Goal: Information Seeking & Learning: Check status

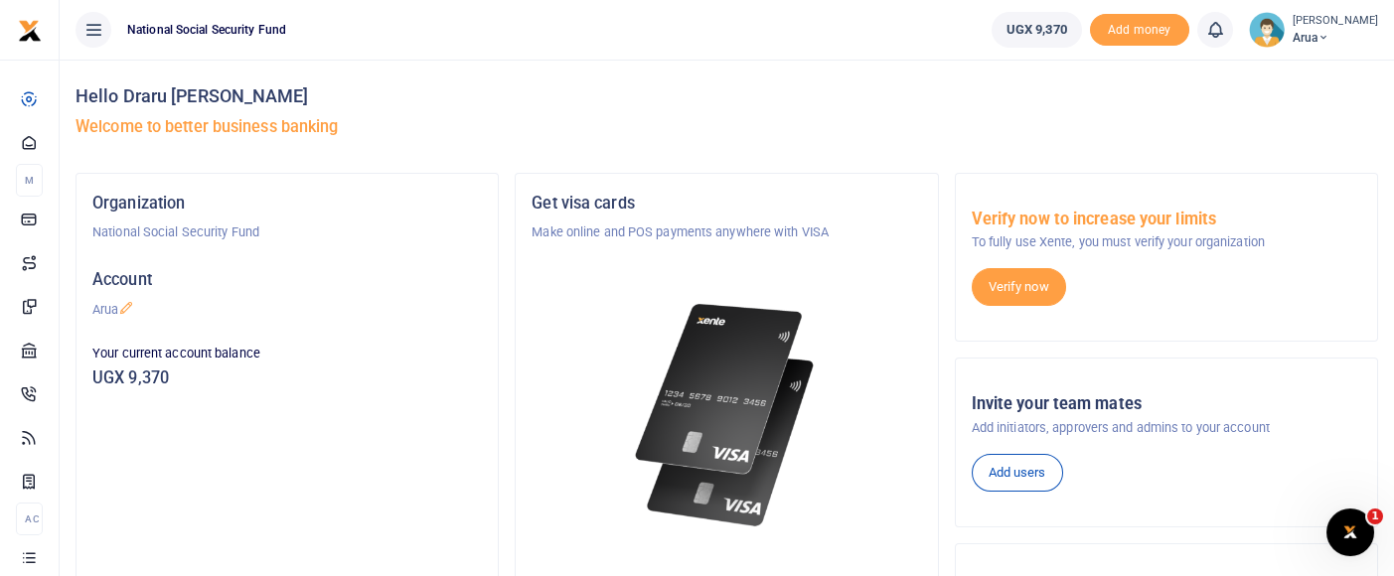
click at [368, 473] on div "Organization National Social Security Fund Account [GEOGRAPHIC_DATA] Your curre…" at bounding box center [287, 446] width 421 height 545
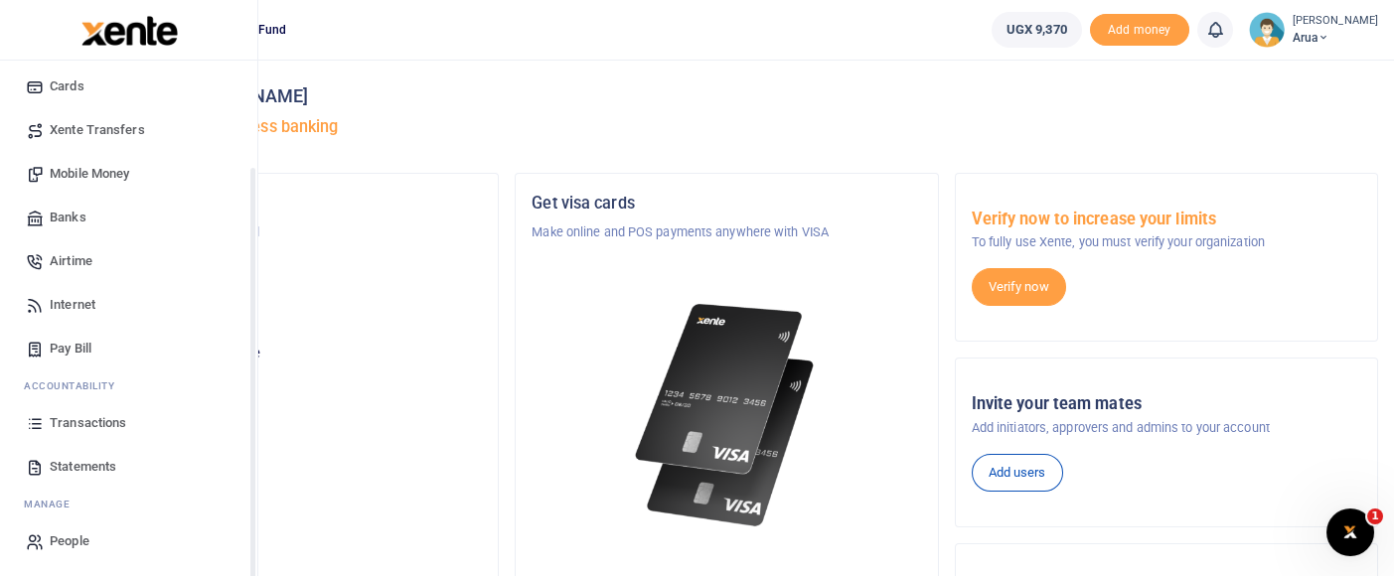
scroll to position [131, 0]
click at [110, 413] on span "Transactions" at bounding box center [88, 422] width 77 height 20
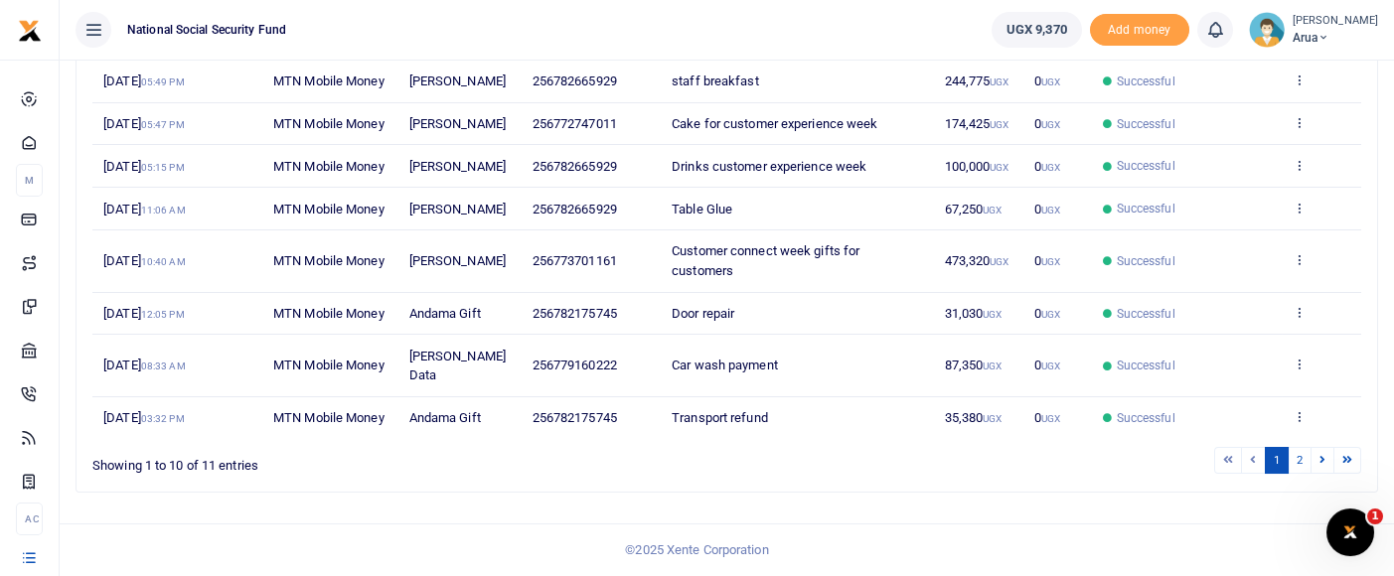
scroll to position [546, 0]
click at [1304, 460] on link "2" at bounding box center [1300, 460] width 24 height 27
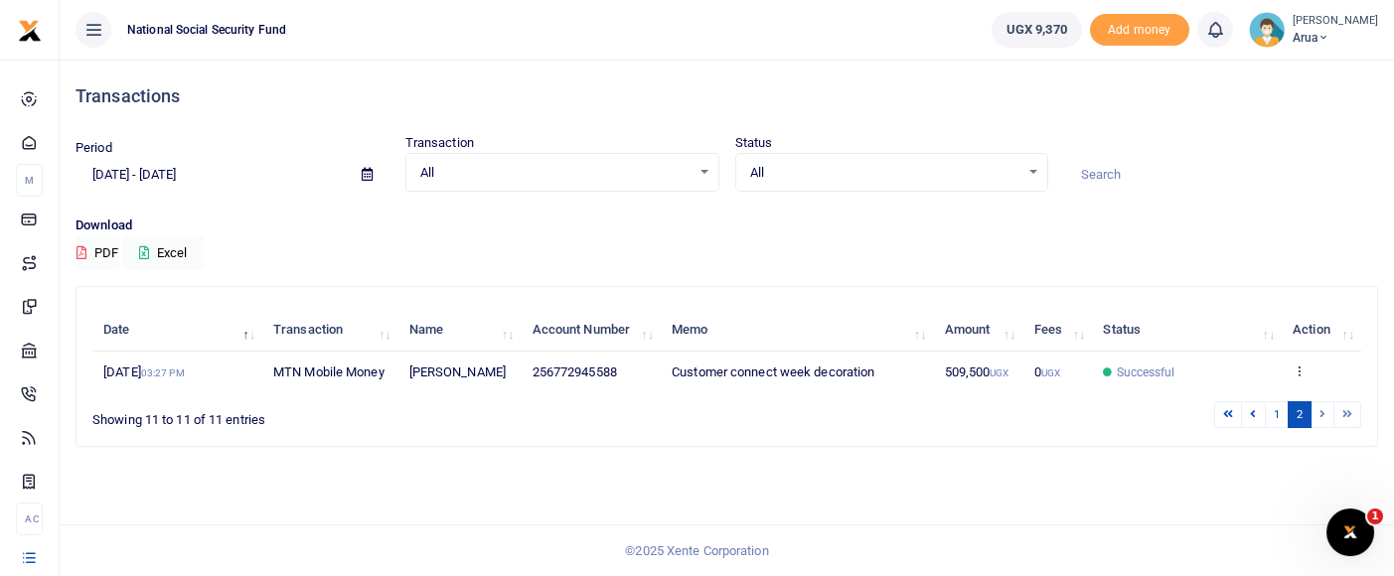
scroll to position [0, 0]
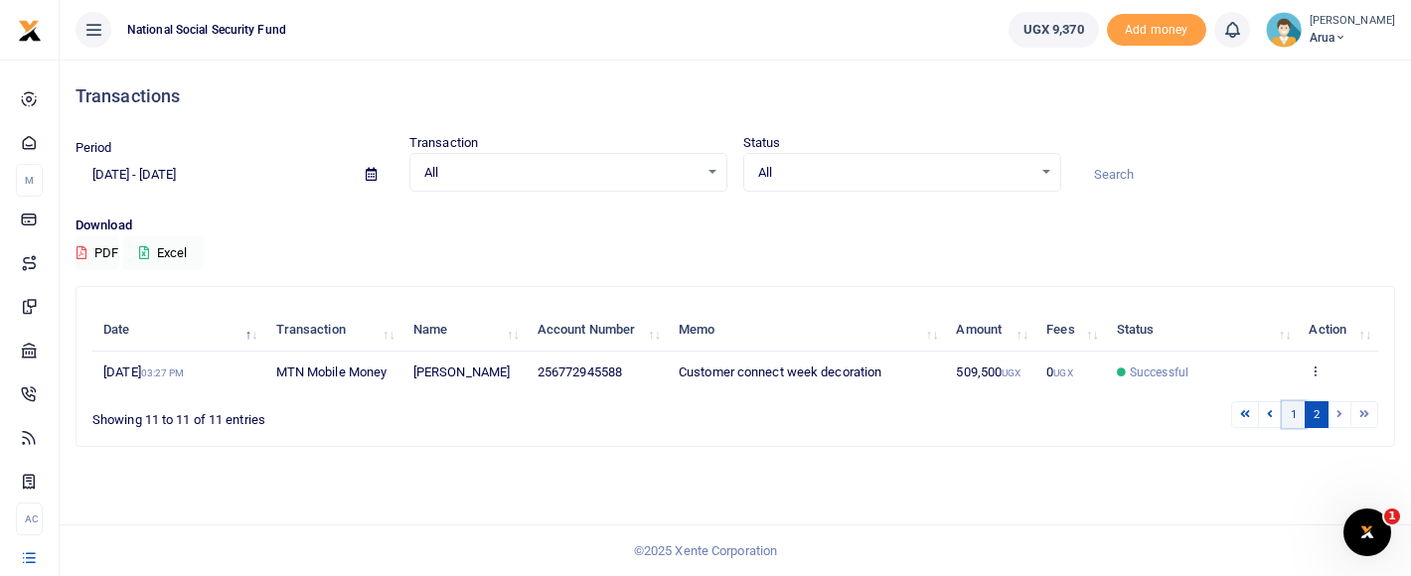
click at [1293, 418] on link "1" at bounding box center [1294, 415] width 24 height 27
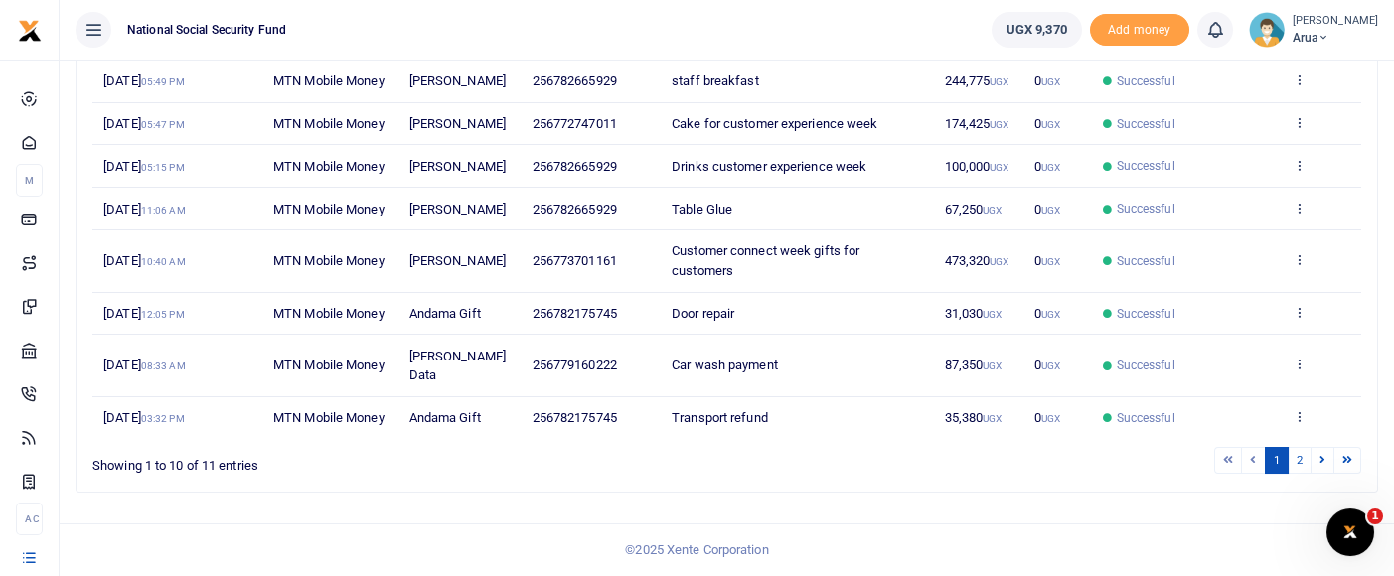
scroll to position [546, 0]
click at [1259, 463] on li at bounding box center [1253, 460] width 23 height 27
click at [1299, 452] on link "2" at bounding box center [1300, 460] width 24 height 27
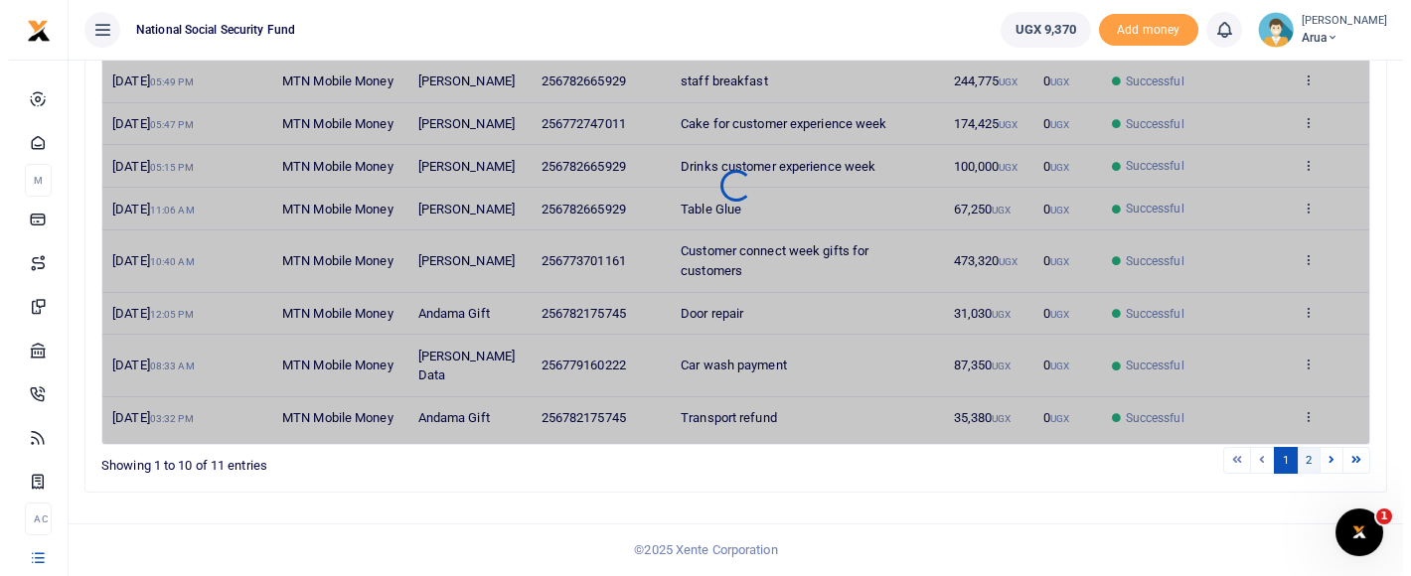
scroll to position [0, 0]
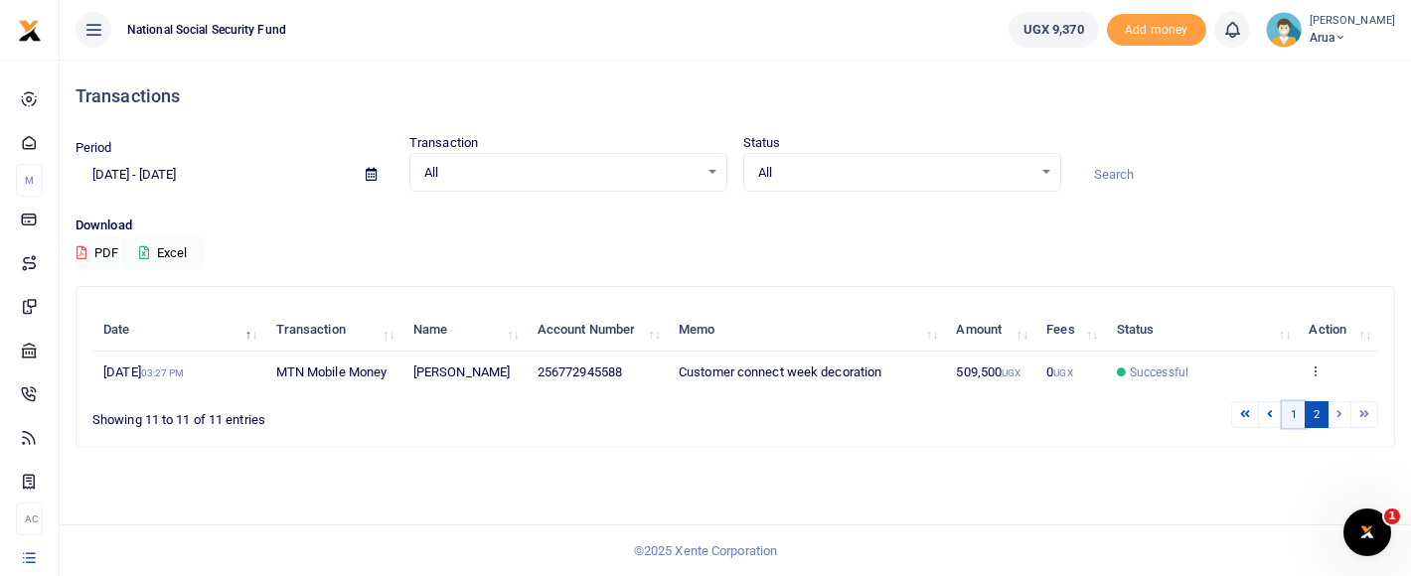
click at [1294, 415] on link "1" at bounding box center [1294, 415] width 24 height 27
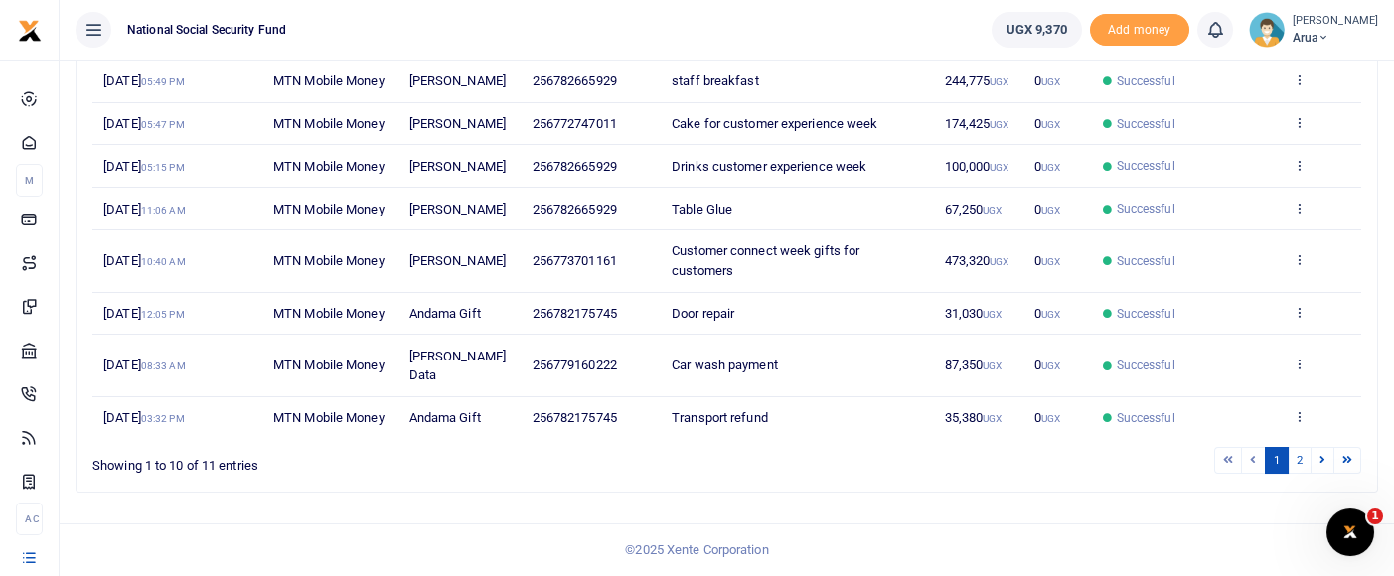
scroll to position [546, 0]
drag, startPoint x: 945, startPoint y: 402, endPoint x: 984, endPoint y: 407, distance: 39.1
click at [984, 410] on span "35,380 UGX" at bounding box center [974, 417] width 58 height 15
click at [980, 409] on td "35,380 UGX" at bounding box center [977, 419] width 89 height 42
copy span "35,380"
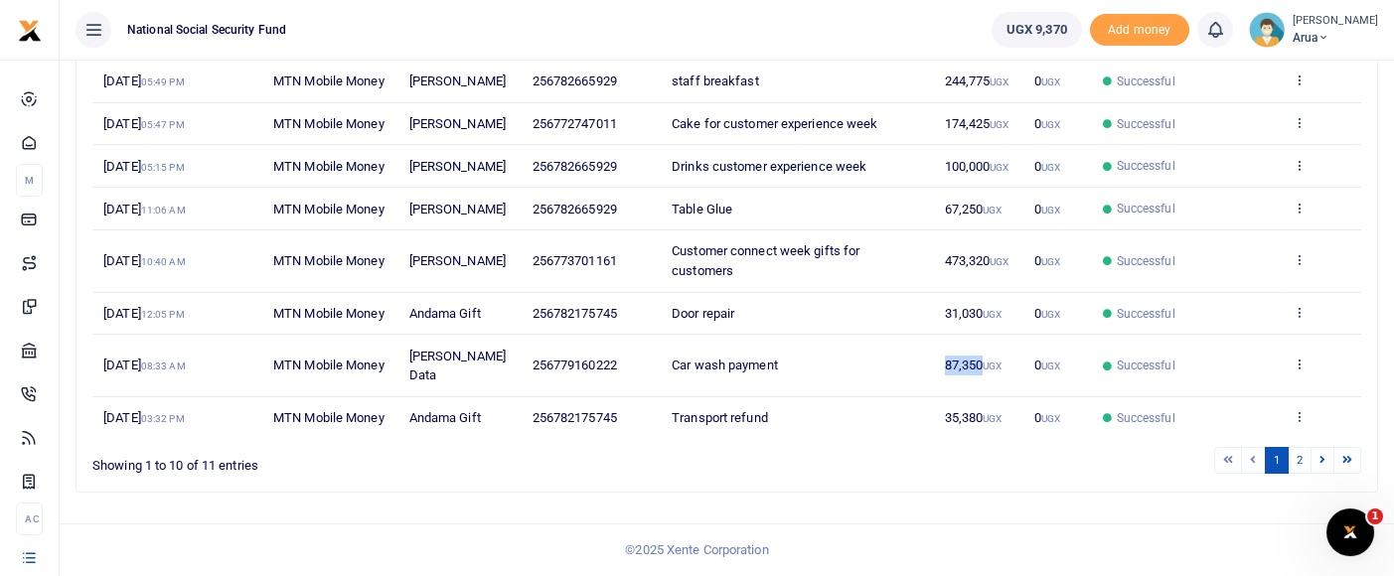
drag, startPoint x: 937, startPoint y: 348, endPoint x: 980, endPoint y: 347, distance: 42.7
click at [980, 347] on td "87,350 UGX" at bounding box center [977, 366] width 89 height 62
copy span "87,350"
drag, startPoint x: 934, startPoint y: 285, endPoint x: 980, endPoint y: 293, distance: 46.4
click at [980, 293] on td "31,030 UGX" at bounding box center [977, 314] width 89 height 43
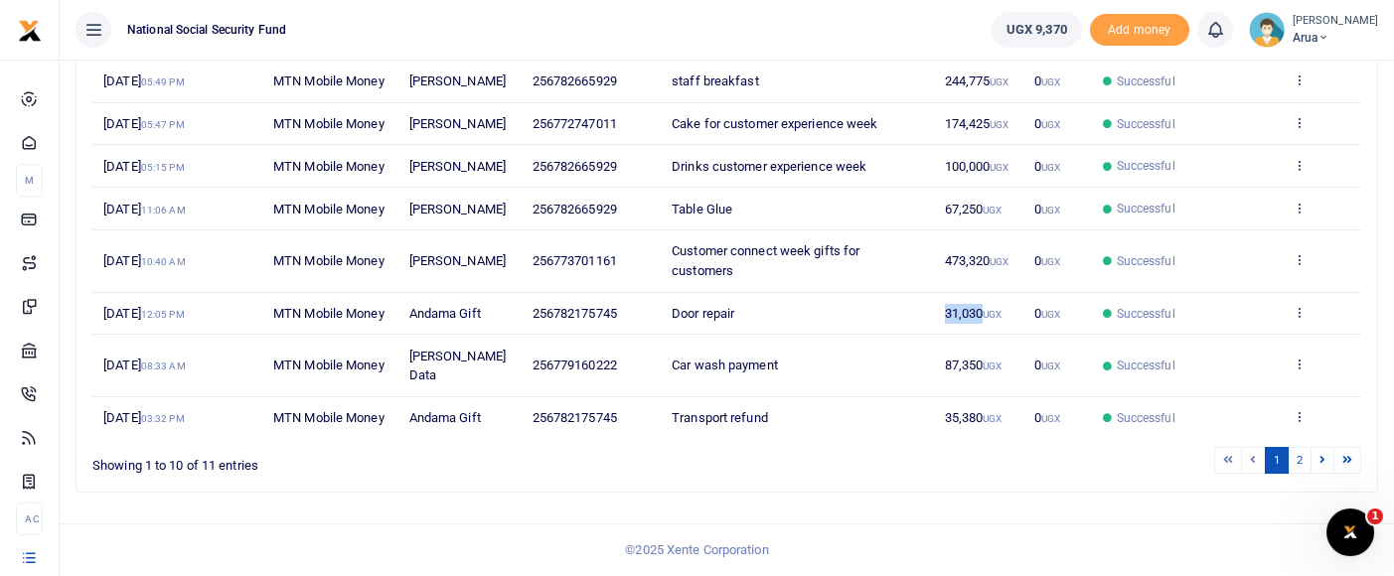
copy span "31,030"
drag, startPoint x: 943, startPoint y: 221, endPoint x: 989, endPoint y: 232, distance: 47.0
click at [989, 232] on td "473,320 UGX" at bounding box center [977, 262] width 89 height 62
copy span "473,320"
drag, startPoint x: 943, startPoint y: 166, endPoint x: 980, endPoint y: 168, distance: 36.8
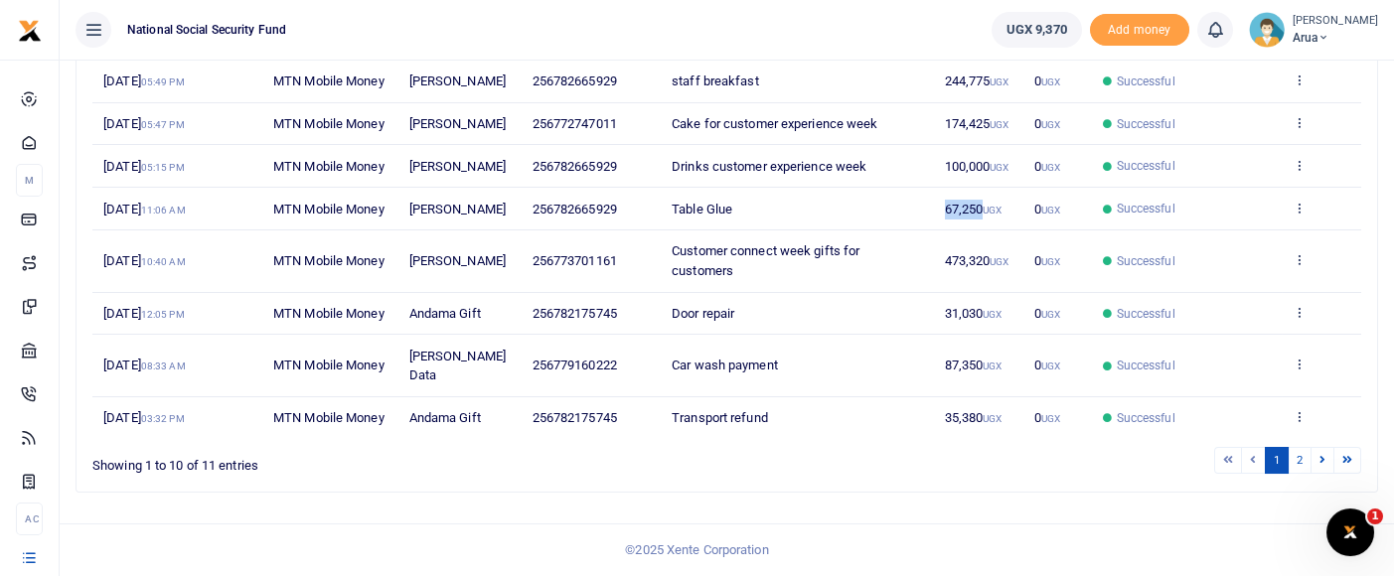
click at [980, 188] on td "67,250 UGX" at bounding box center [977, 209] width 89 height 43
copy span "67,250"
drag, startPoint x: 947, startPoint y: 206, endPoint x: 988, endPoint y: 217, distance: 42.2
click at [988, 174] on span "100,000 UGX" at bounding box center [977, 166] width 65 height 15
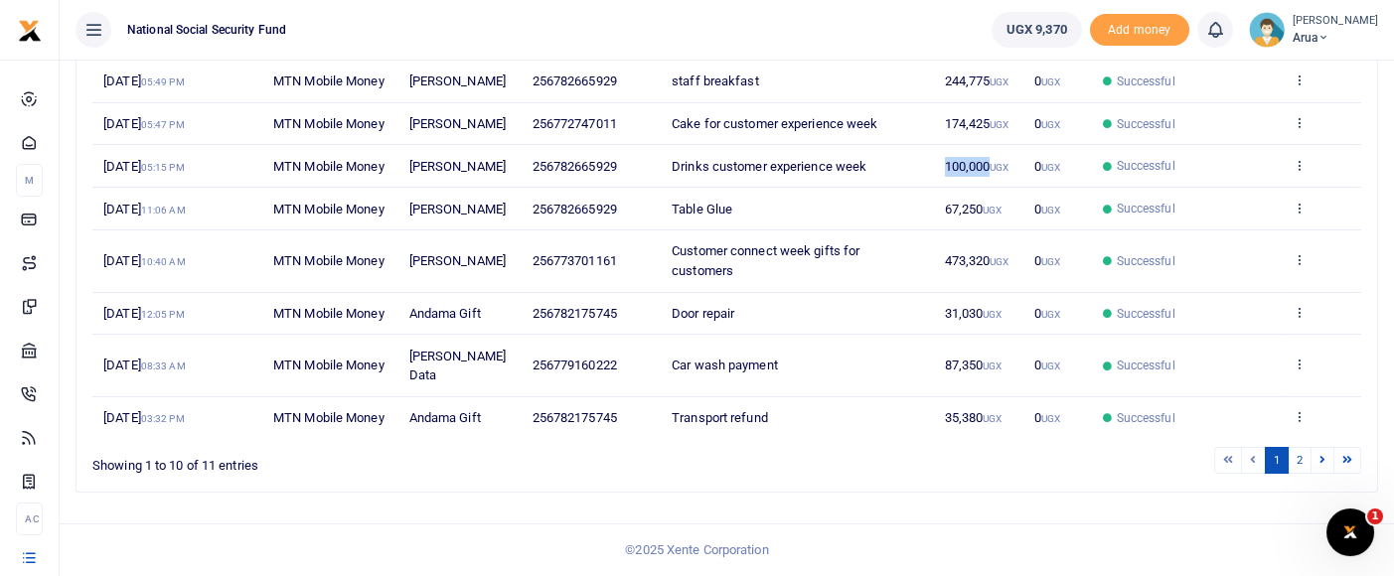
copy span "100,000"
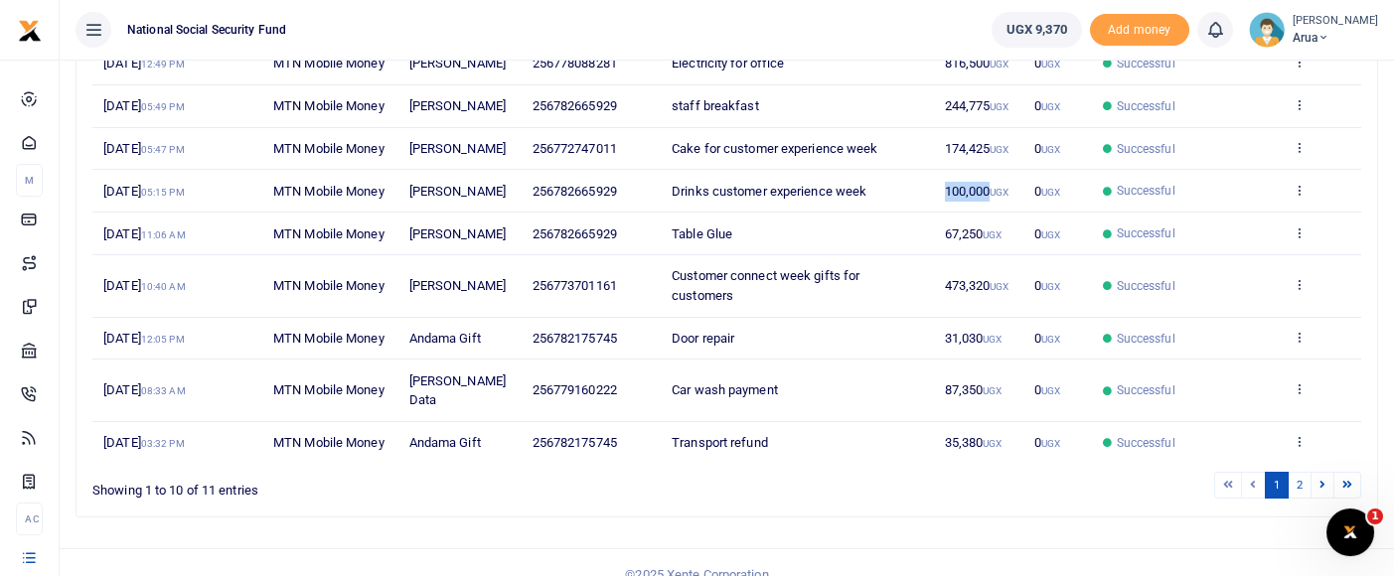
scroll to position [325, 0]
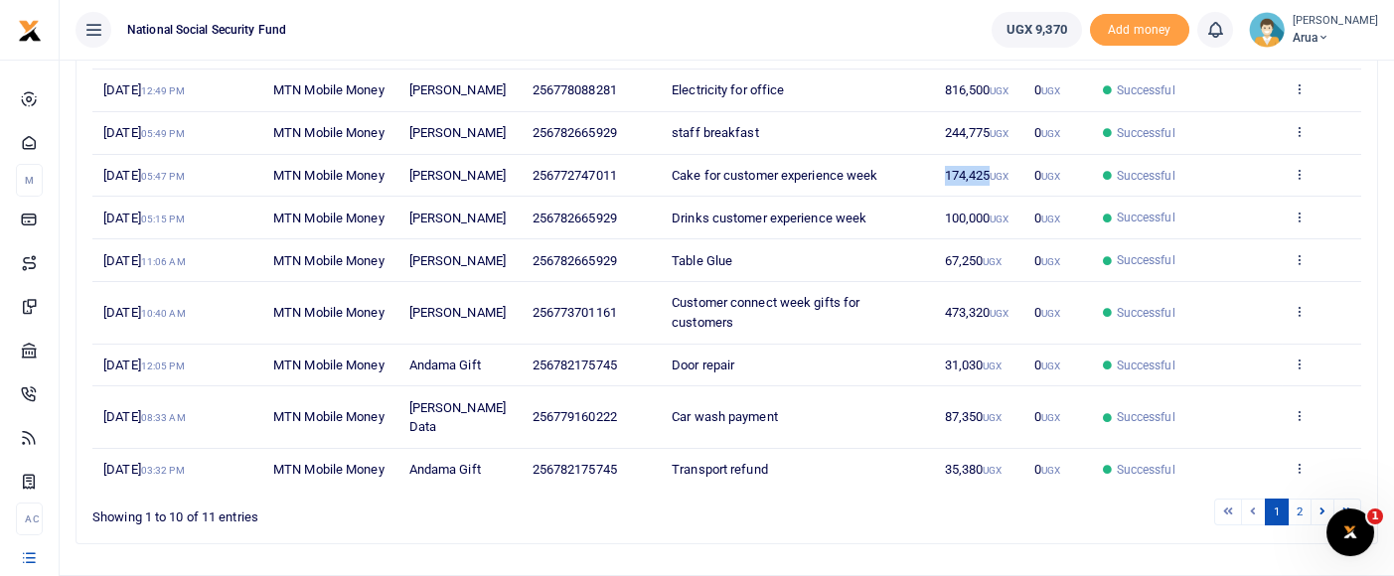
drag, startPoint x: 945, startPoint y: 253, endPoint x: 989, endPoint y: 259, distance: 44.1
click at [989, 183] on span "174,425 UGX" at bounding box center [977, 175] width 65 height 15
copy span "174,425"
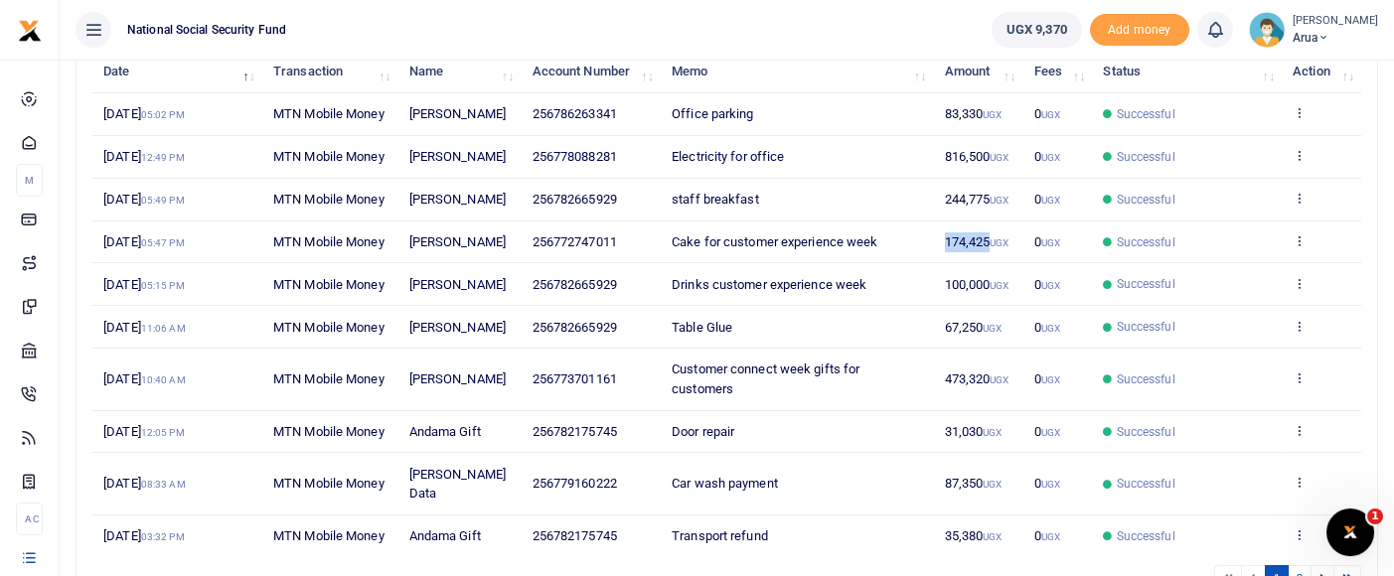
scroll to position [215, 0]
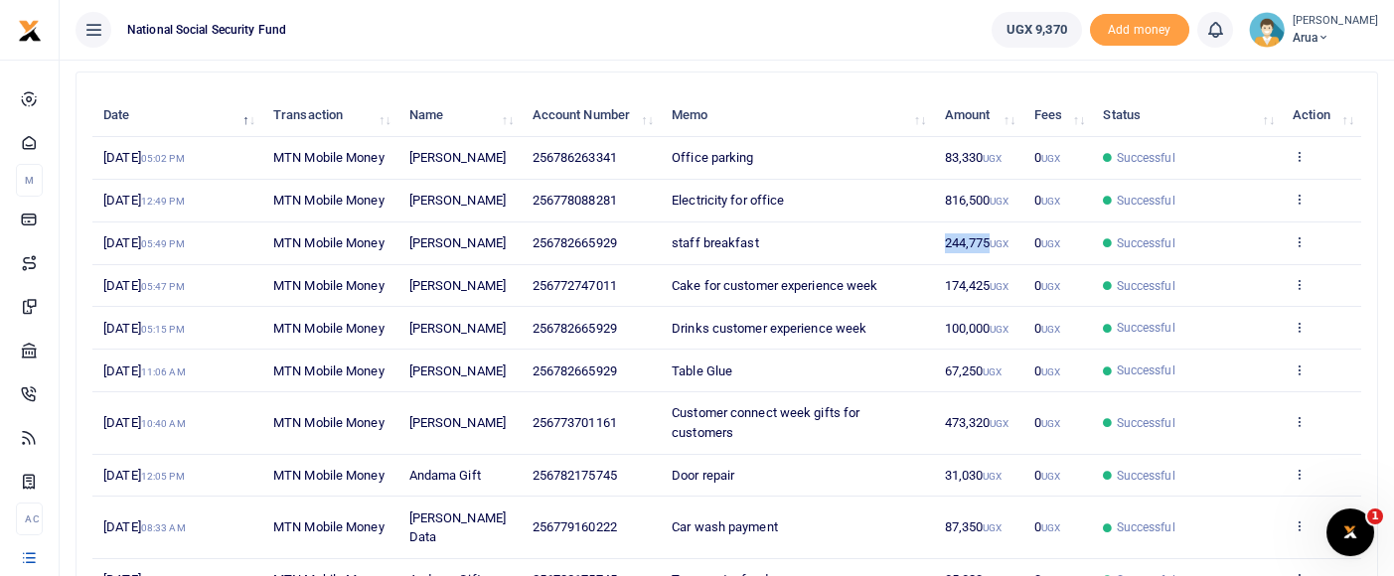
drag, startPoint x: 936, startPoint y: 306, endPoint x: 991, endPoint y: 305, distance: 54.7
click at [991, 265] on td "244,775 UGX" at bounding box center [977, 244] width 89 height 43
copy span "244,775"
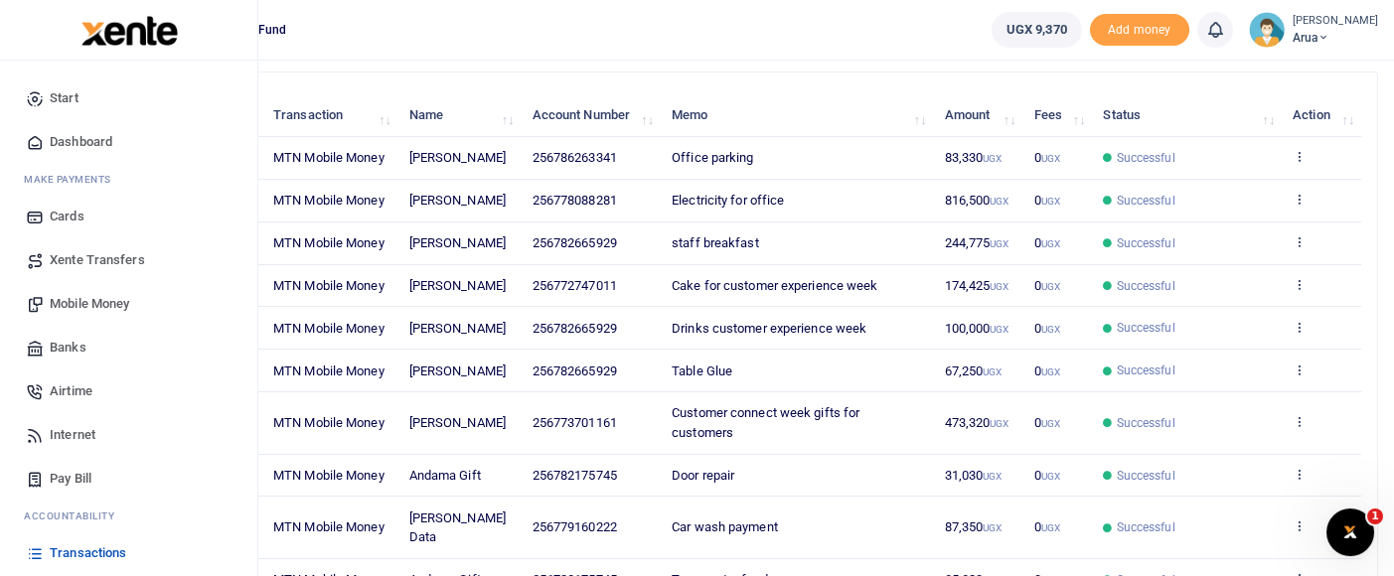
click at [5, 347] on div "Start Dashboard M ake Payments Cards Xente Transfers Mobile Money Banks Airtime…" at bounding box center [128, 385] width 257 height 649
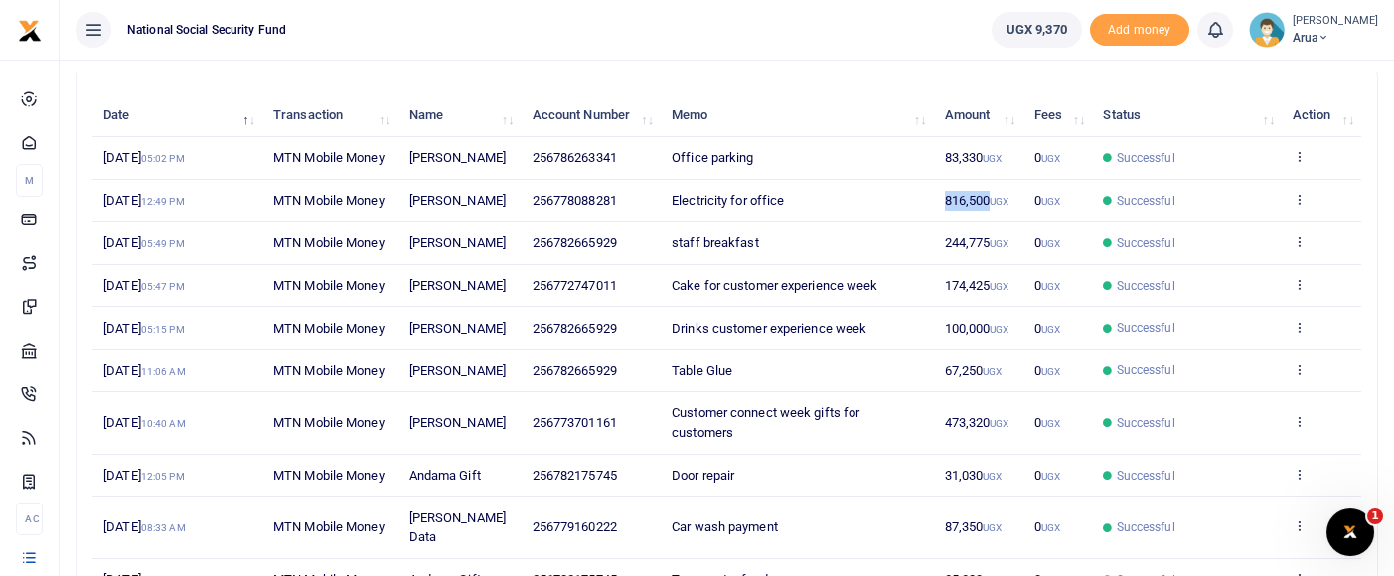
drag, startPoint x: 945, startPoint y: 243, endPoint x: 991, endPoint y: 245, distance: 45.8
click at [991, 208] on span "816,500 UGX" at bounding box center [977, 200] width 65 height 15
copy span "816,500"
drag, startPoint x: 934, startPoint y: 179, endPoint x: 985, endPoint y: 183, distance: 50.8
click at [985, 180] on tr "30th Sep 2025 05:02 PM MTN Mobile Money Bonitah Kaakyo 256786263341 Office park…" at bounding box center [726, 158] width 1269 height 43
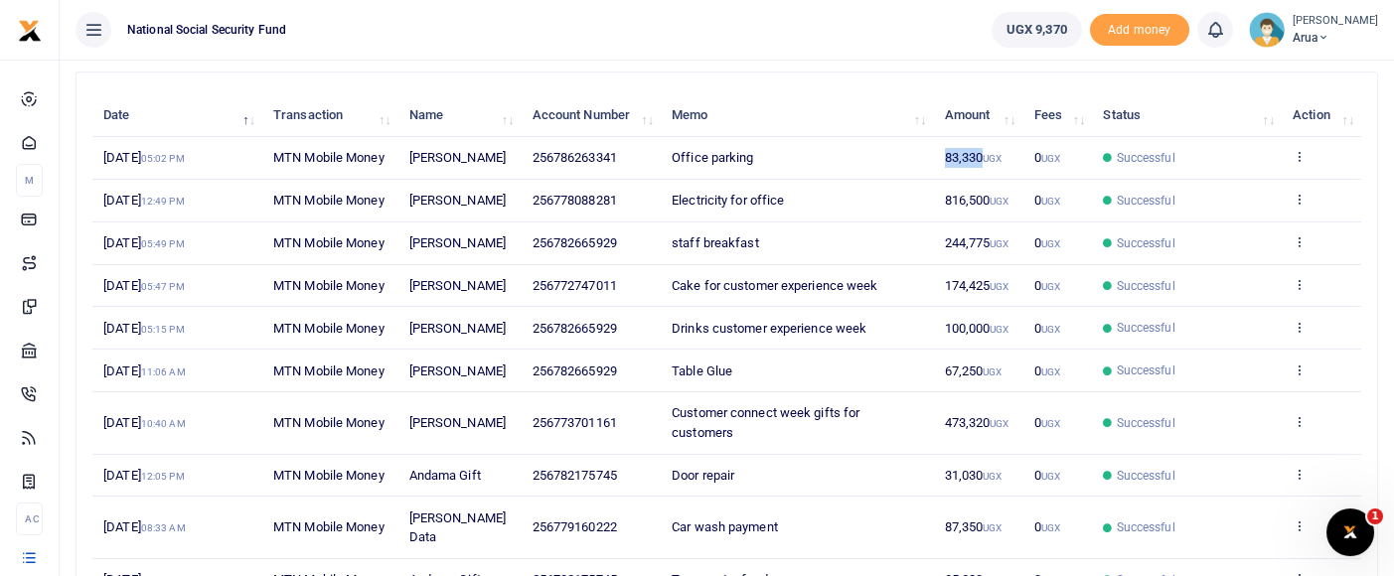
copy tr "83,330"
click at [914, 180] on td "Office parking" at bounding box center [797, 158] width 272 height 43
drag, startPoint x: 934, startPoint y: 181, endPoint x: 981, endPoint y: 184, distance: 46.8
click at [981, 180] on td "83,330 UGX" at bounding box center [977, 158] width 89 height 43
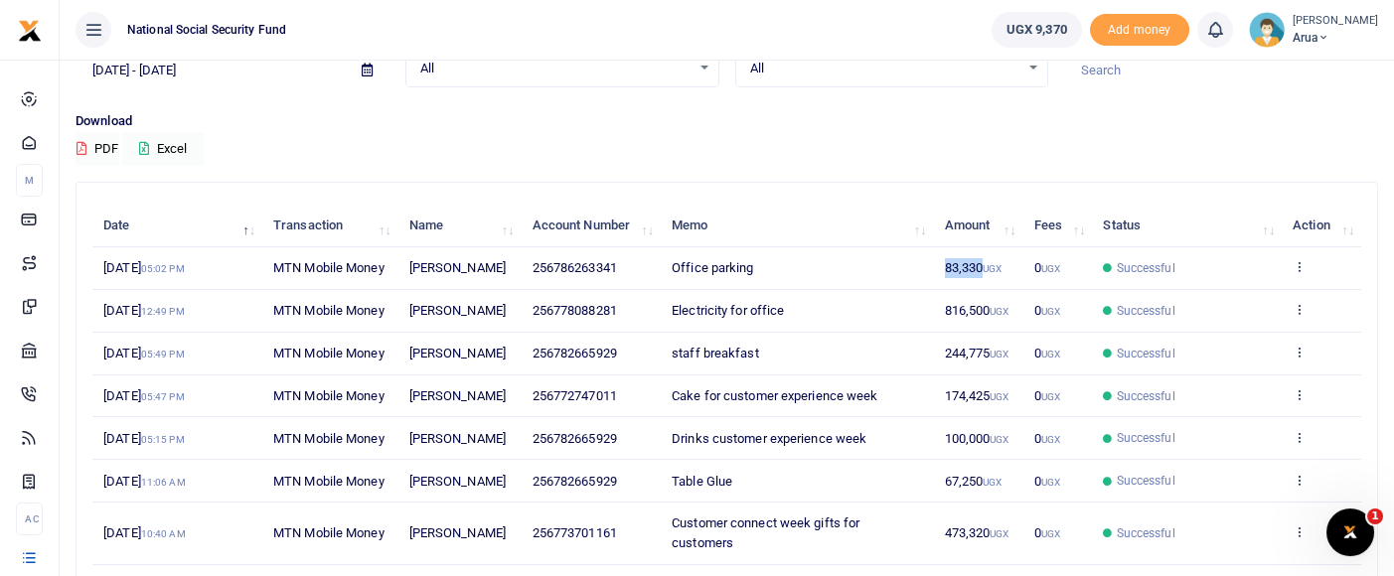
scroll to position [0, 0]
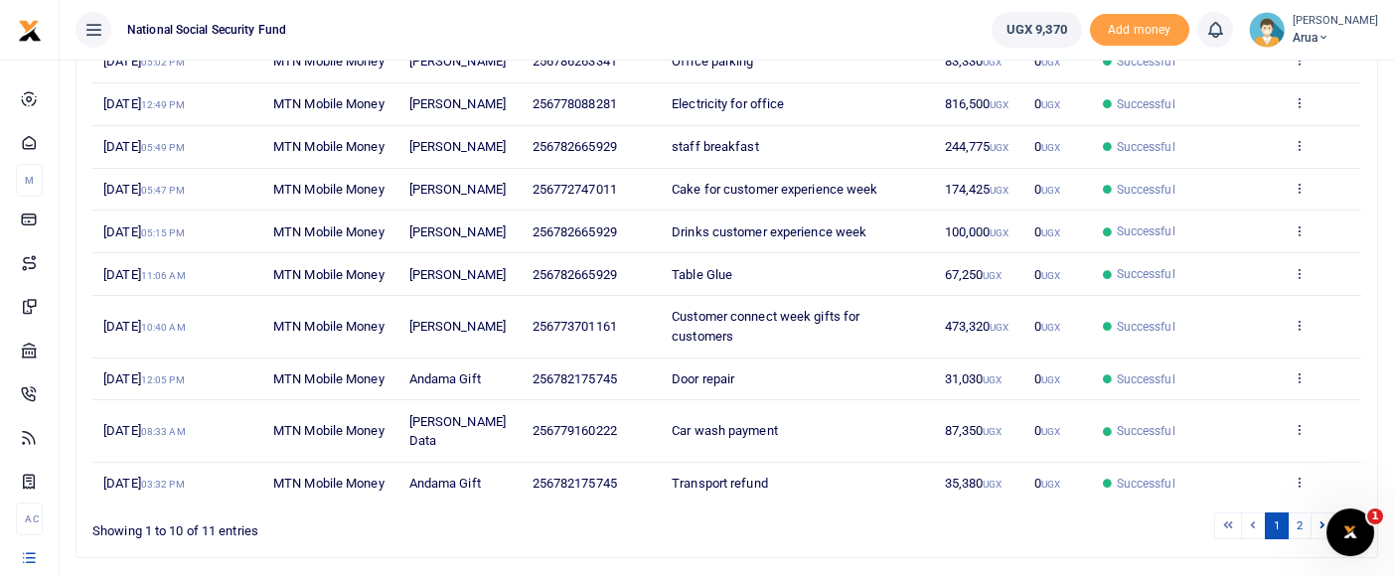
scroll to position [546, 0]
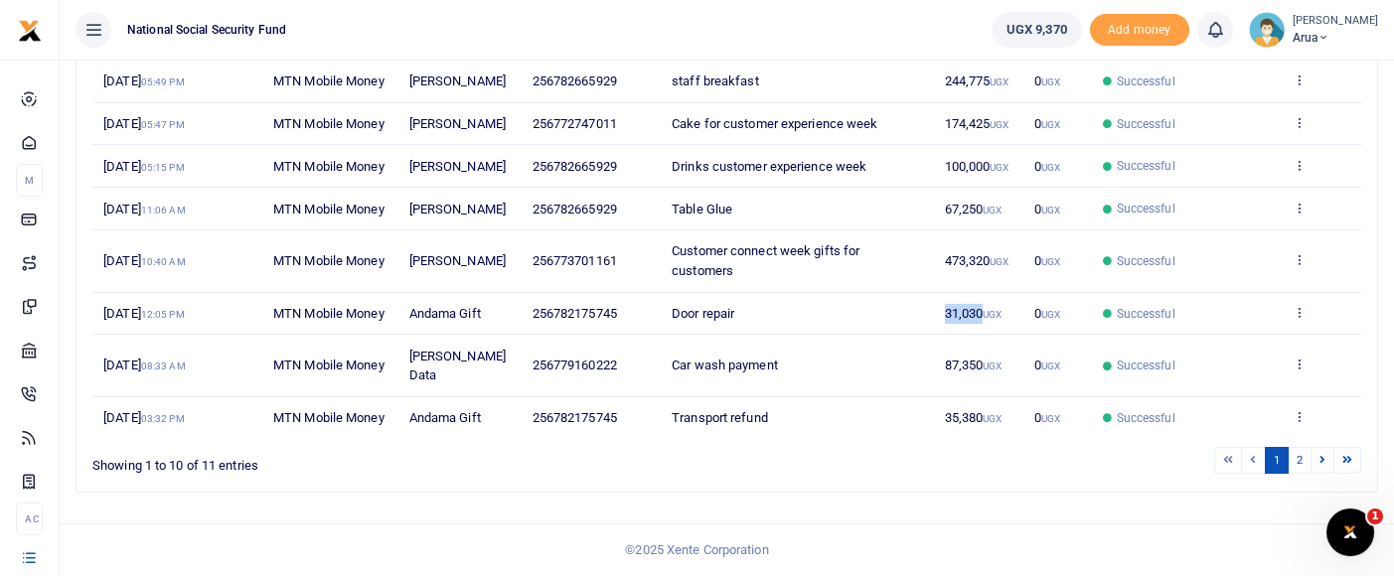
drag, startPoint x: 942, startPoint y: 279, endPoint x: 982, endPoint y: 284, distance: 40.1
click at [982, 293] on td "31,030 UGX" at bounding box center [977, 314] width 89 height 43
copy span "31,030"
drag, startPoint x: 939, startPoint y: 218, endPoint x: 990, endPoint y: 219, distance: 50.7
click at [990, 231] on td "473,320 UGX" at bounding box center [977, 262] width 89 height 62
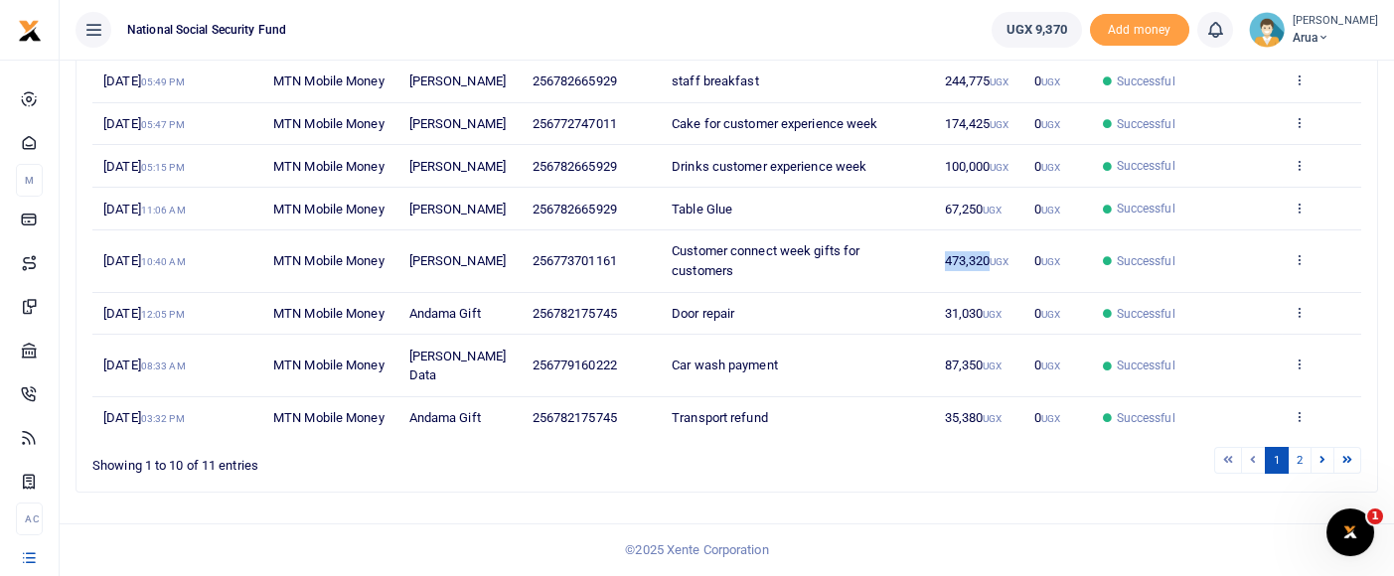
copy span "473,320"
drag, startPoint x: 943, startPoint y: 156, endPoint x: 984, endPoint y: 160, distance: 40.9
click at [984, 188] on td "67,250 UGX" at bounding box center [977, 209] width 89 height 43
click at [982, 188] on tr "17th Sep 2025 11:06 AM MTN Mobile Money Diana Candiru 256782665929 Table Glue 6…" at bounding box center [726, 209] width 1269 height 43
copy tr "67,250"
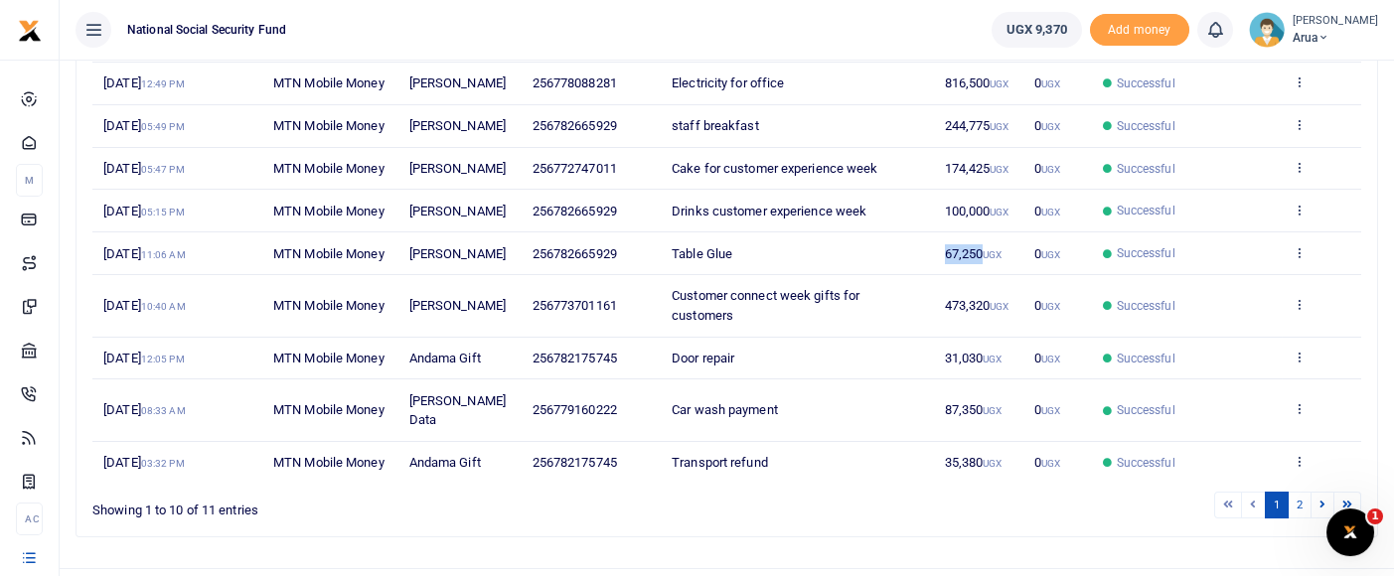
scroll to position [325, 0]
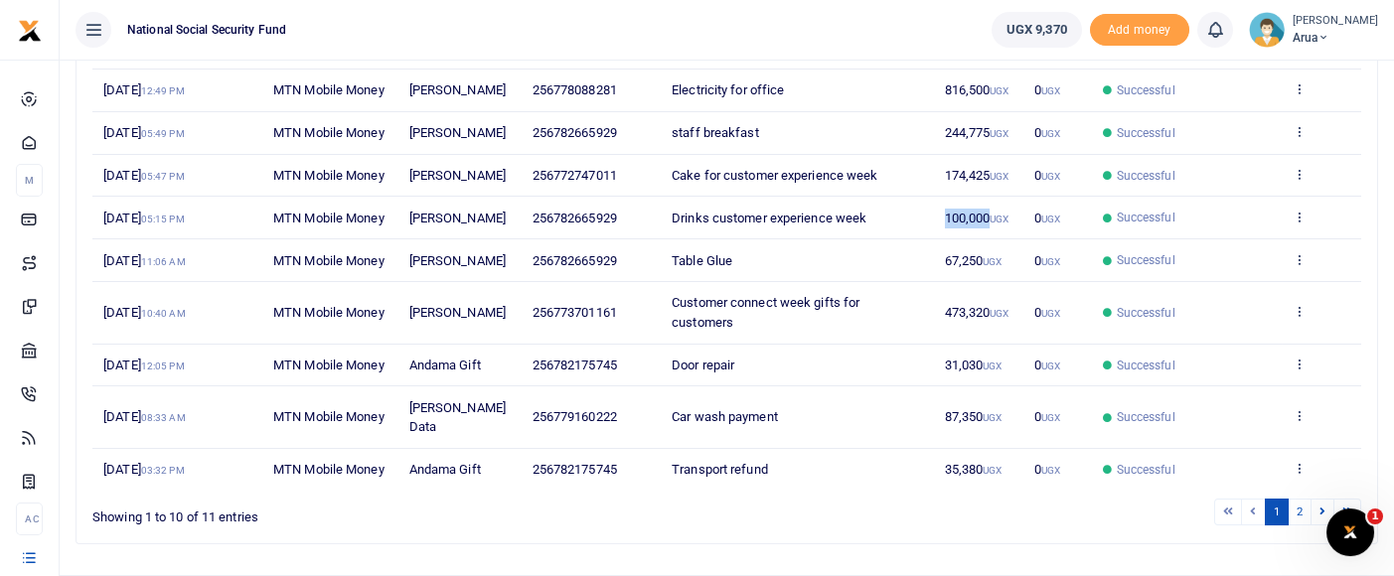
drag, startPoint x: 939, startPoint y: 315, endPoint x: 991, endPoint y: 319, distance: 51.8
click at [991, 240] on td "100,000 UGX" at bounding box center [977, 218] width 89 height 43
copy span "100,000"
drag, startPoint x: 948, startPoint y: 261, endPoint x: 991, endPoint y: 264, distance: 42.8
click at [991, 183] on span "174,425 UGX" at bounding box center [977, 175] width 65 height 15
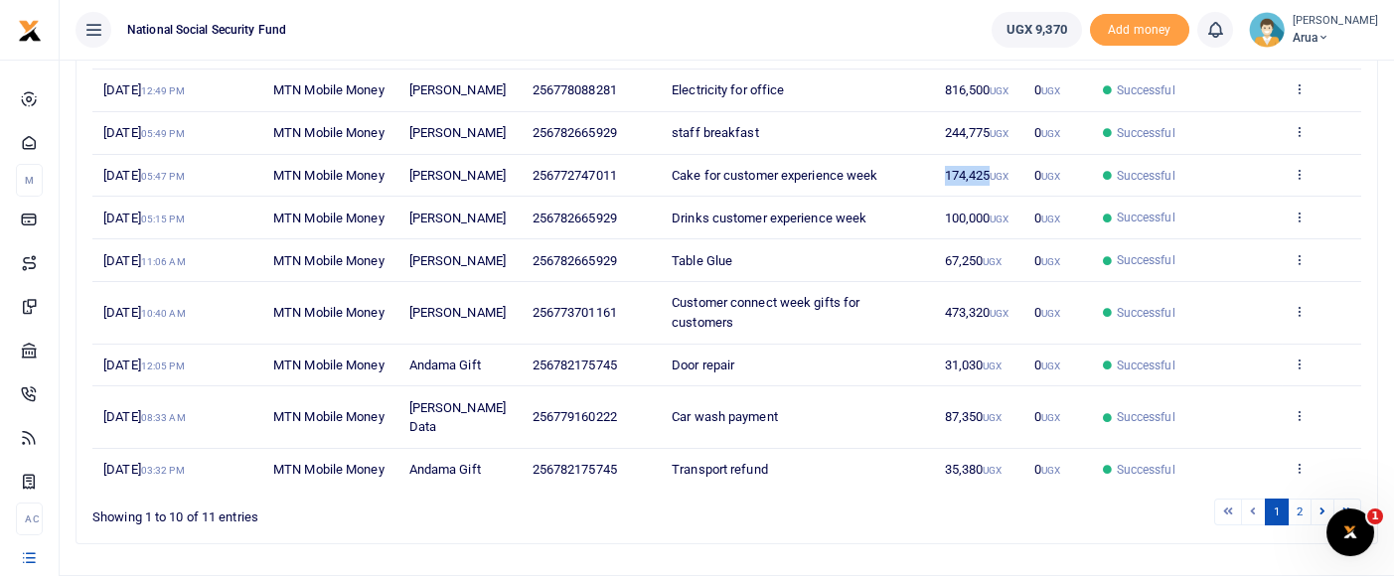
copy span "174,425"
drag, startPoint x: 931, startPoint y: 197, endPoint x: 990, endPoint y: 197, distance: 58.6
click at [990, 155] on tr "26th Sep 2025 05:49 PM MTN Mobile Money Diana Candiru 256782665929 staff breakf…" at bounding box center [726, 133] width 1269 height 43
copy tr "244,775"
drag, startPoint x: 932, startPoint y: 131, endPoint x: 988, endPoint y: 140, distance: 56.4
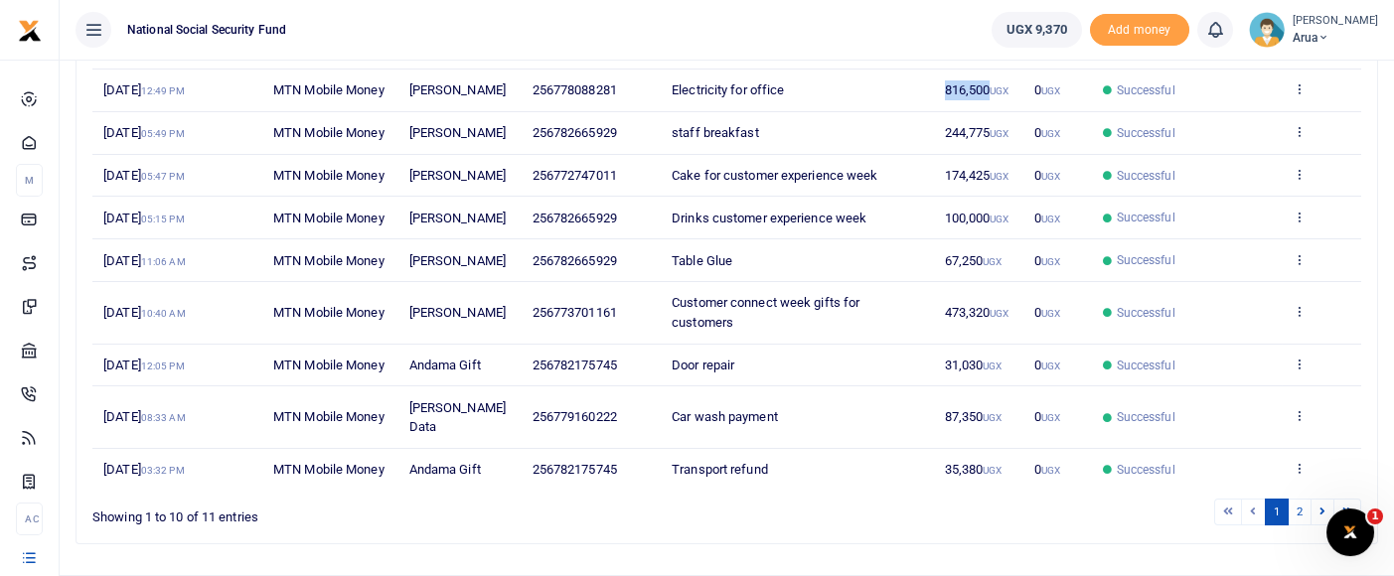
click at [988, 112] on tr "30th Sep 2025 12:49 PM MTN Mobile Money Piera Paula Oferu 256778088281 Electric…" at bounding box center [726, 91] width 1269 height 43
copy tr "816,500"
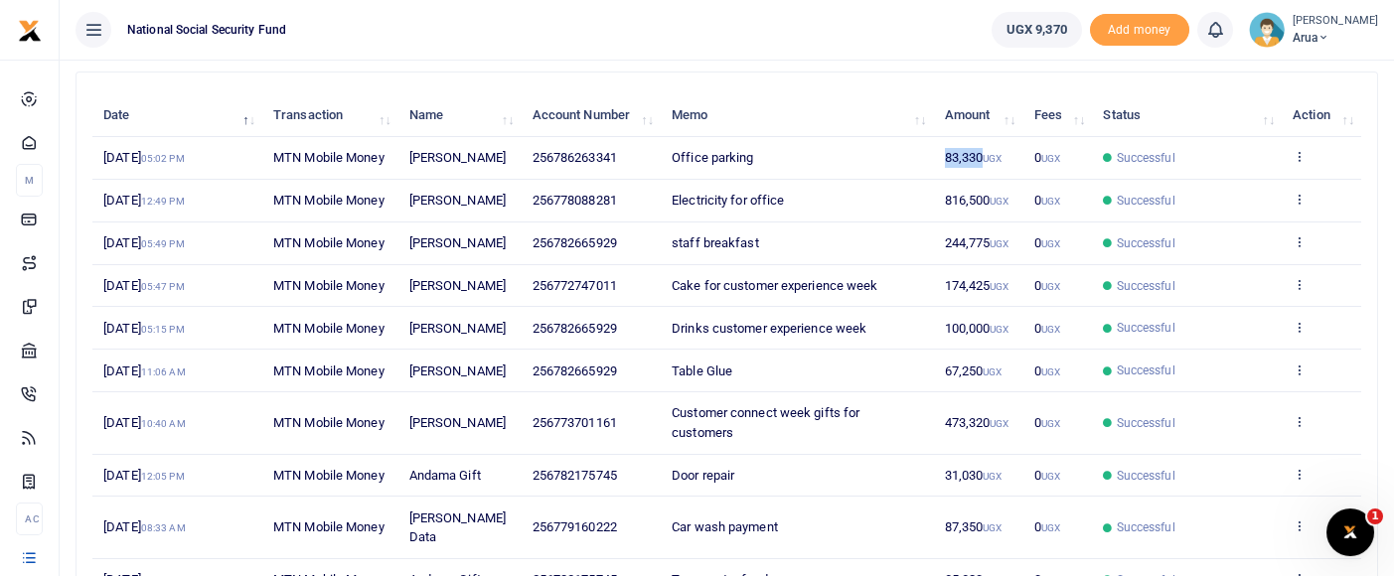
drag, startPoint x: 924, startPoint y: 187, endPoint x: 981, endPoint y: 190, distance: 56.7
click at [981, 180] on tr "30th Sep 2025 05:02 PM MTN Mobile Money Bonitah Kaakyo 256786263341 Office park…" at bounding box center [726, 158] width 1269 height 43
copy tr "83,330"
